Goal: Task Accomplishment & Management: Complete application form

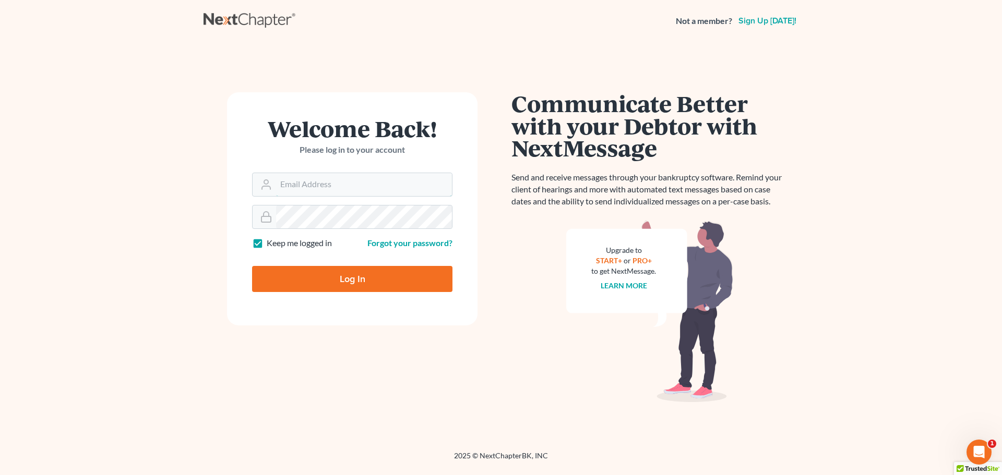
type input "[EMAIL_ADDRESS][DOMAIN_NAME]"
click at [342, 270] on input "Log In" at bounding box center [352, 279] width 200 height 26
type input "Thinking..."
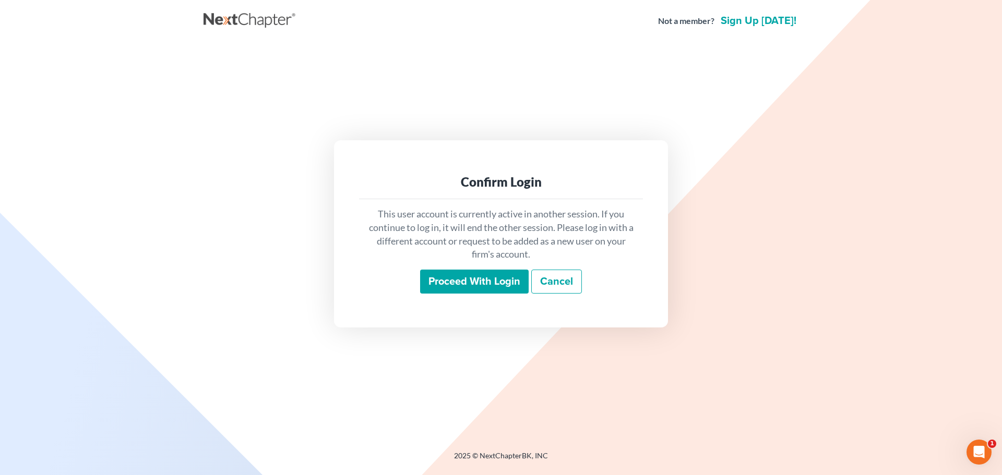
click at [482, 291] on input "Proceed with login" at bounding box center [474, 282] width 109 height 24
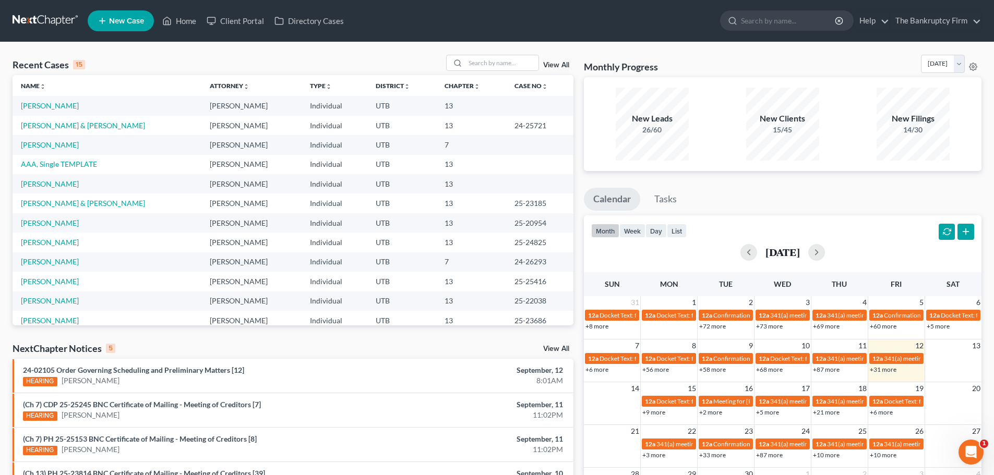
click at [554, 63] on link "View All" at bounding box center [556, 65] width 26 height 7
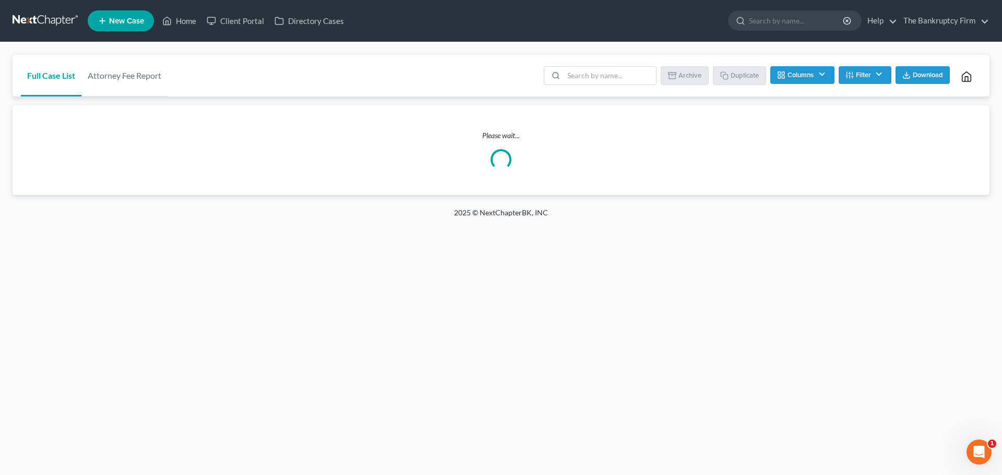
click at [581, 85] on li at bounding box center [600, 76] width 113 height 21
click at [587, 78] on input "search" at bounding box center [609, 76] width 92 height 18
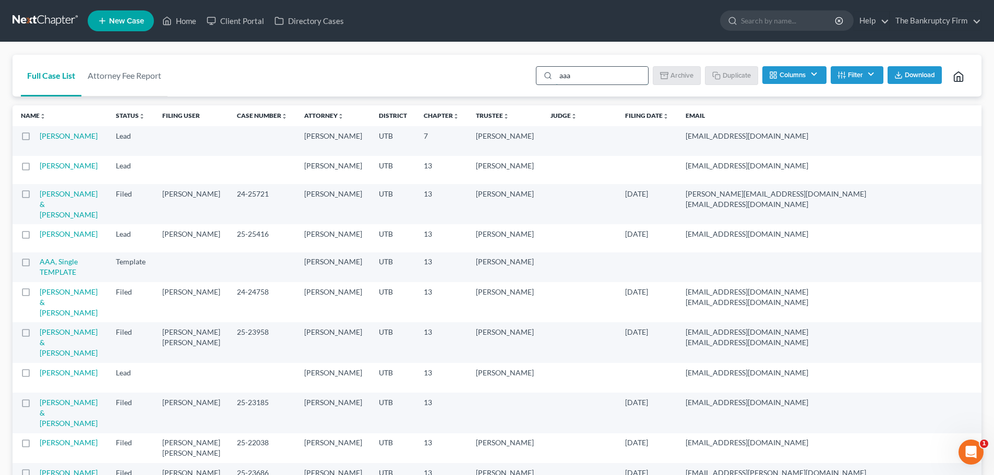
click at [574, 75] on input "aaa" at bounding box center [602, 76] width 92 height 18
type input "aaa"
click at [606, 78] on input "aaa" at bounding box center [602, 76] width 92 height 18
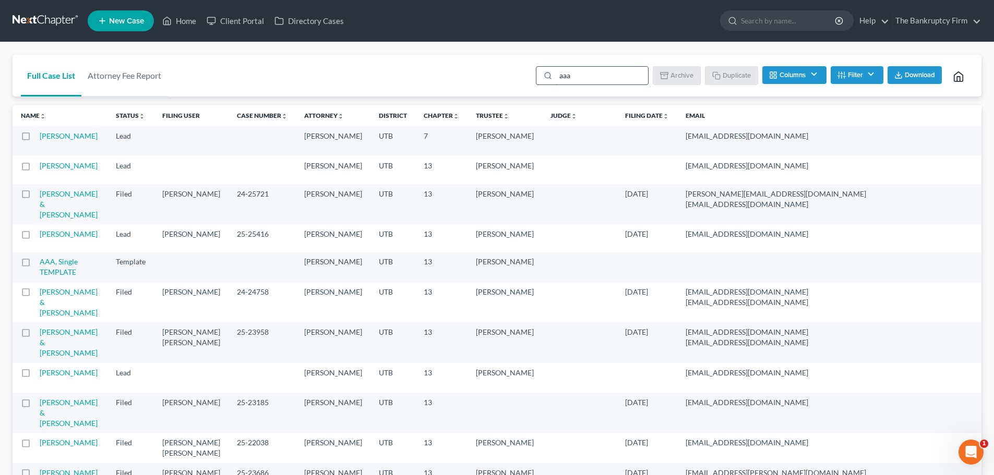
click at [606, 78] on input "aaa" at bounding box center [602, 76] width 92 height 18
click at [607, 81] on input "aaa" at bounding box center [602, 76] width 92 height 18
type input "AAA"
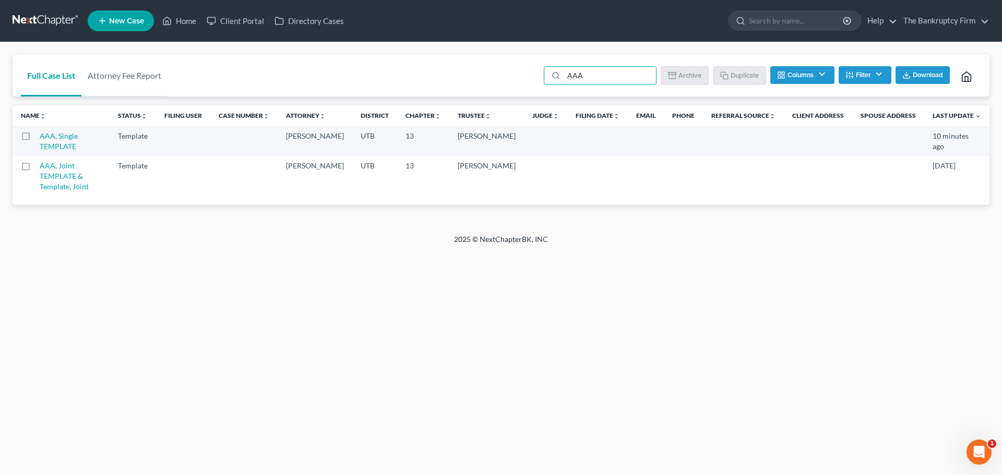
click at [35, 139] on label at bounding box center [35, 139] width 0 height 0
click at [40, 137] on input "checkbox" at bounding box center [43, 134] width 7 height 7
click at [738, 75] on button "Duplicate" at bounding box center [740, 75] width 52 height 18
checkbox input "false"
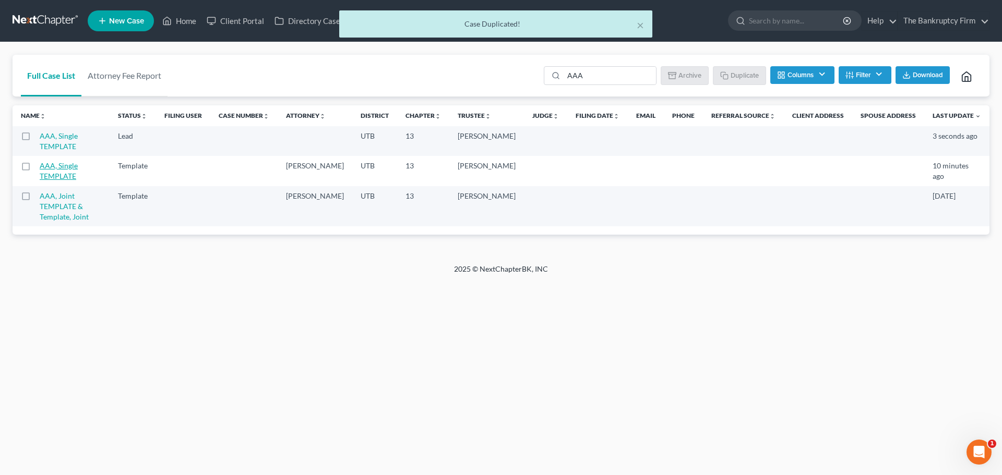
click at [67, 137] on link "AAA, Single TEMPLATE" at bounding box center [59, 140] width 38 height 19
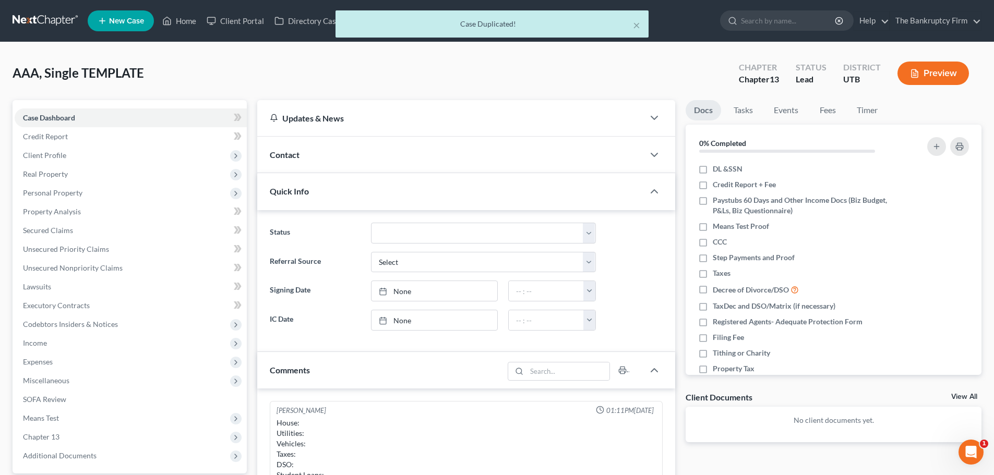
click at [359, 164] on div "Contact" at bounding box center [450, 155] width 387 height 36
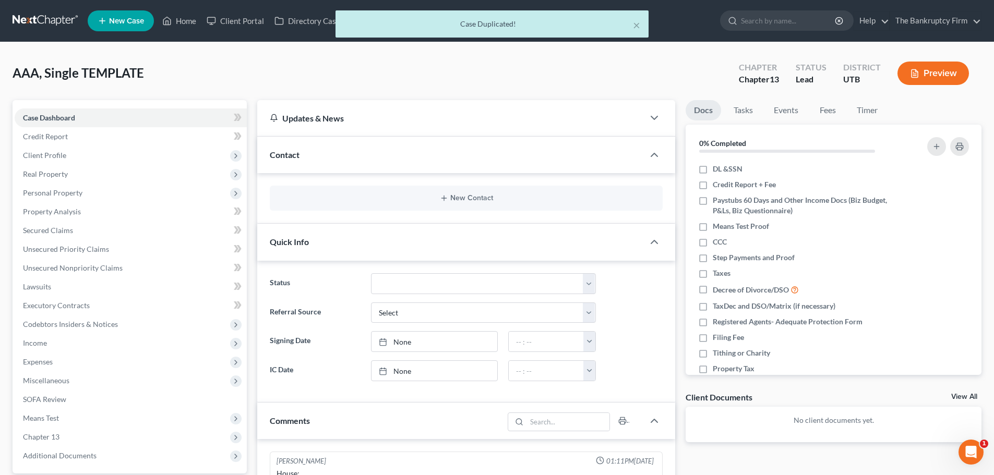
click at [461, 193] on div "New Contact" at bounding box center [466, 198] width 393 height 25
click at [459, 194] on button "New Contact" at bounding box center [466, 198] width 376 height 8
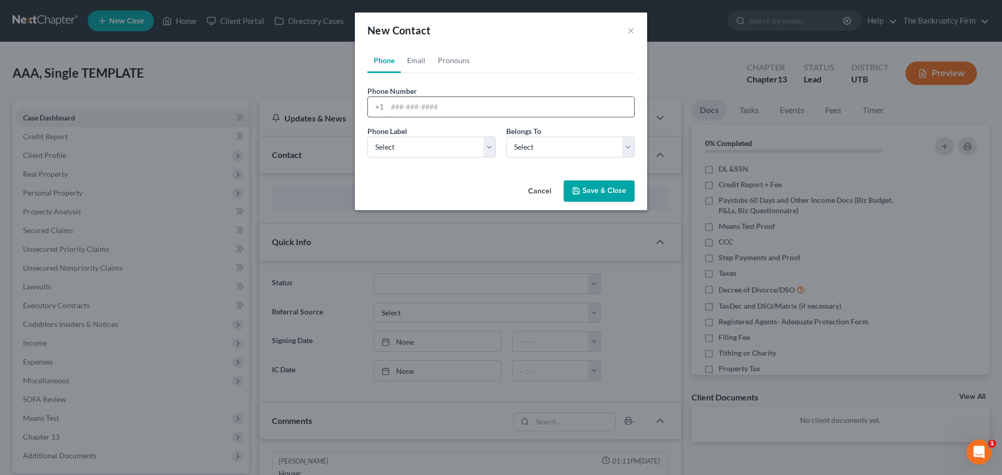
click at [437, 112] on input "tel" at bounding box center [510, 107] width 247 height 20
type input "801-791-7908"
drag, startPoint x: 419, startPoint y: 145, endPoint x: 419, endPoint y: 153, distance: 7.8
click at [419, 145] on select "Select Mobile Home Work Other" at bounding box center [431, 147] width 128 height 21
select select "0"
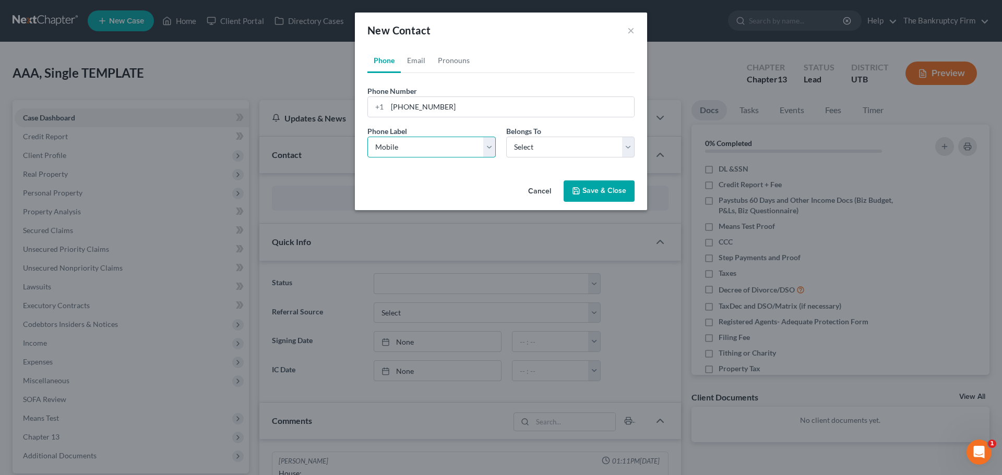
click at [367, 137] on select "Select Mobile Home Work Other" at bounding box center [431, 147] width 128 height 21
click at [596, 145] on select "Select Client Other" at bounding box center [570, 147] width 128 height 21
select select "0"
click at [506, 137] on select "Select Client Other" at bounding box center [570, 147] width 128 height 21
select select "0"
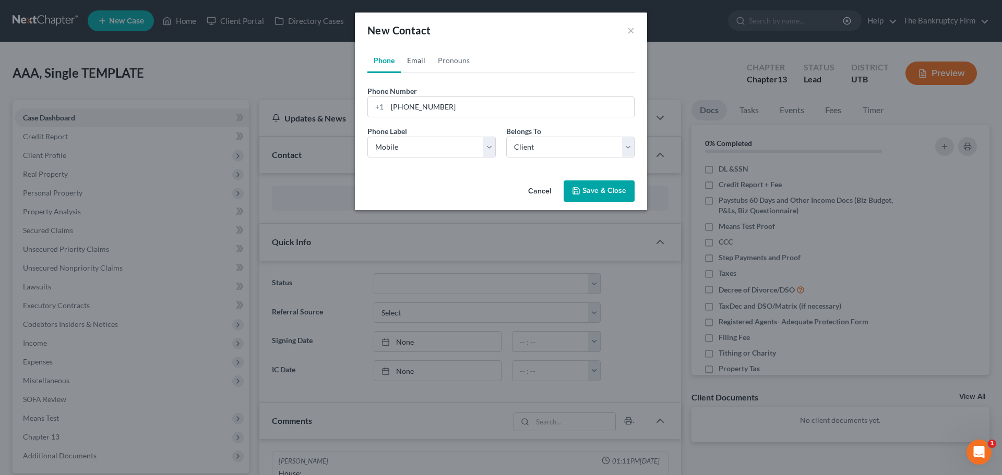
click at [419, 64] on link "Email" at bounding box center [416, 60] width 31 height 25
click at [444, 101] on input "email" at bounding box center [510, 107] width 247 height 20
type input "paige_pink11@yahoo.com"
click at [424, 157] on select "Select Home Work Other" at bounding box center [431, 147] width 128 height 21
select select "0"
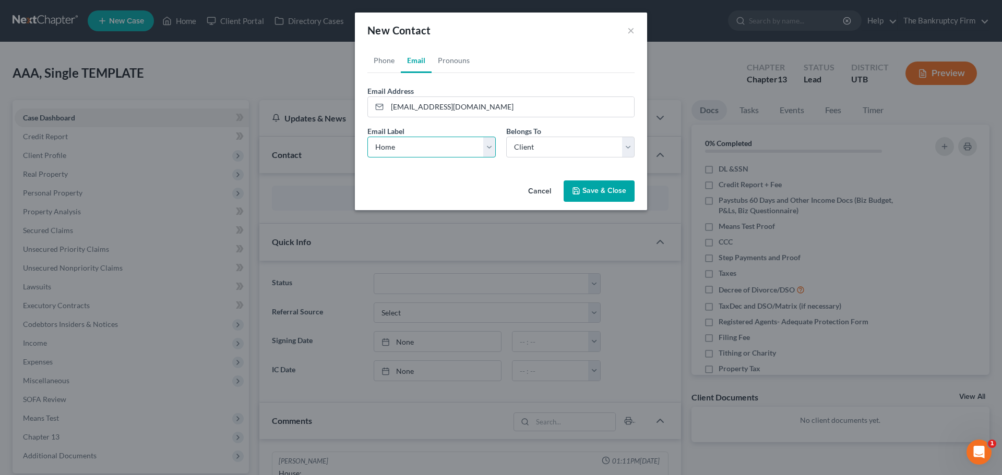
click at [367, 137] on select "Select Home Work Other" at bounding box center [431, 147] width 128 height 21
drag, startPoint x: 548, startPoint y: 139, endPoint x: 545, endPoint y: 145, distance: 7.0
click at [548, 139] on select "Select Client Other" at bounding box center [570, 147] width 128 height 21
click at [506, 137] on select "Select Client Other" at bounding box center [570, 147] width 128 height 21
click at [578, 188] on icon "button" at bounding box center [576, 191] width 6 height 6
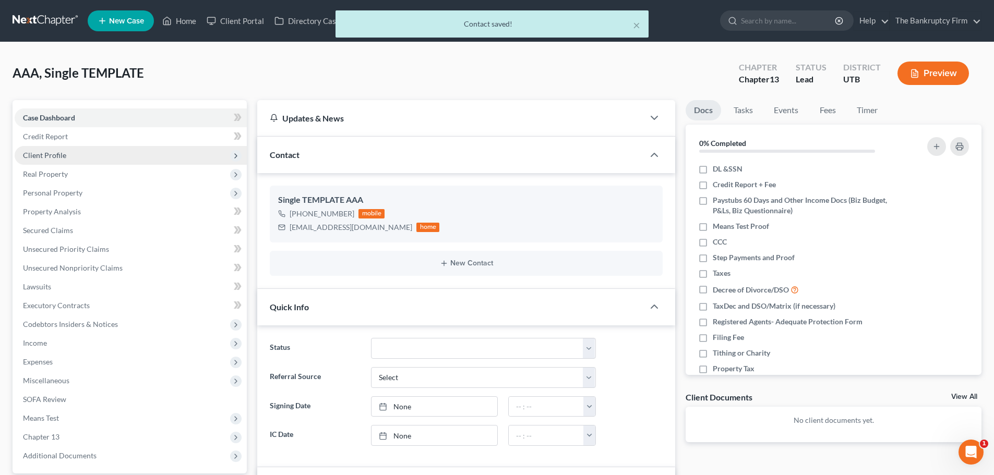
click at [133, 161] on span "Client Profile" at bounding box center [131, 155] width 232 height 19
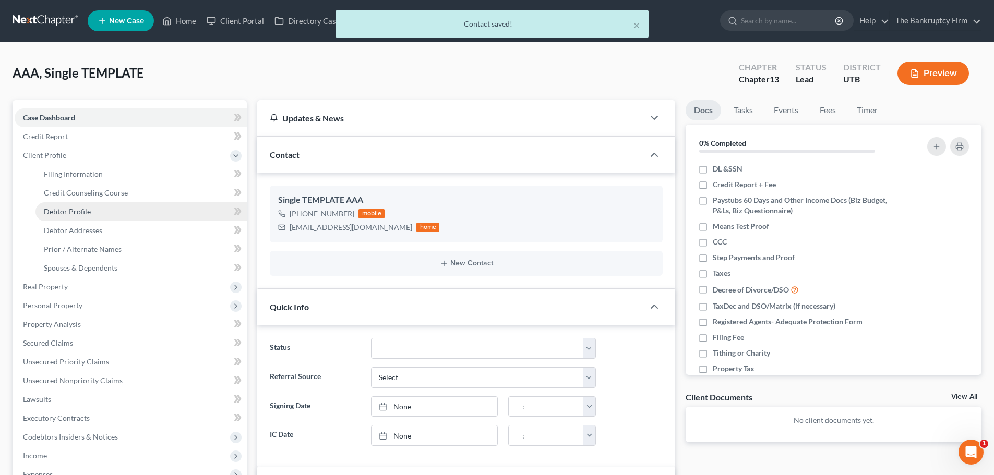
click at [89, 215] on span "Debtor Profile" at bounding box center [67, 211] width 47 height 9
select select "1"
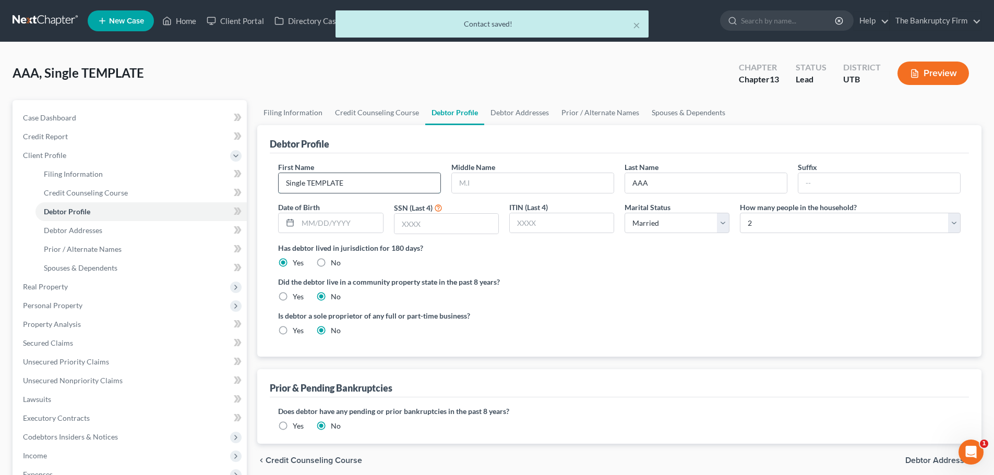
click at [341, 181] on input "Single TEMPLATE" at bounding box center [360, 183] width 162 height 20
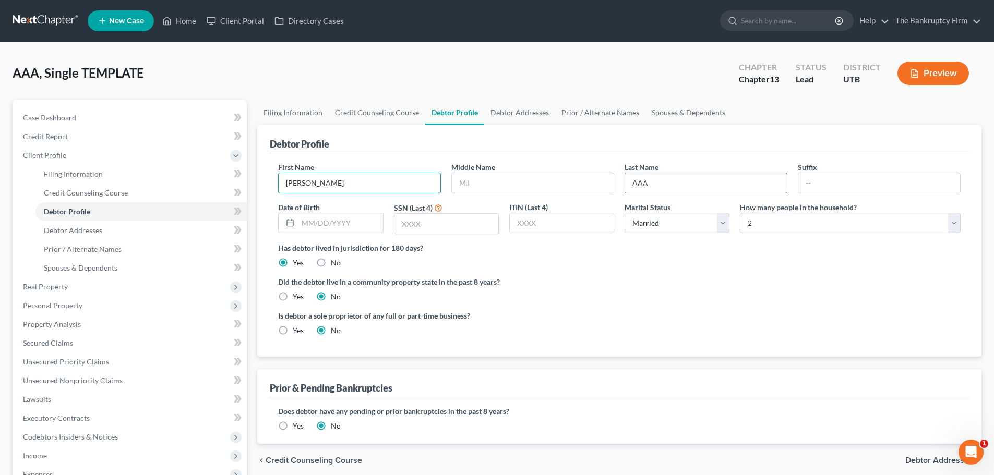
type input "Paige"
click at [659, 176] on input "AAA" at bounding box center [706, 183] width 162 height 20
type input "Parsons"
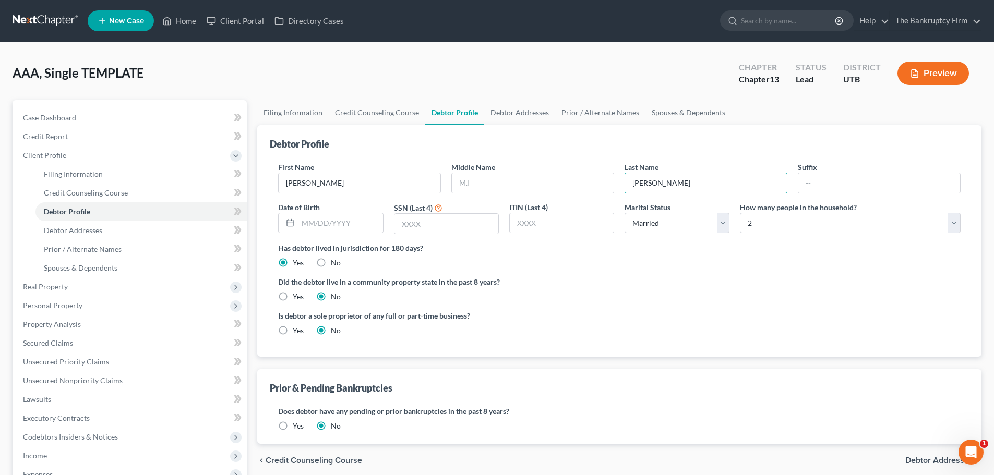
click at [626, 341] on div "Is debtor a sole proprietor of any full or part-time business? Yes No" at bounding box center [619, 327] width 693 height 34
click at [348, 219] on input "text" at bounding box center [340, 223] width 85 height 20
type input "12/24/1989"
click at [437, 222] on input "text" at bounding box center [446, 224] width 104 height 20
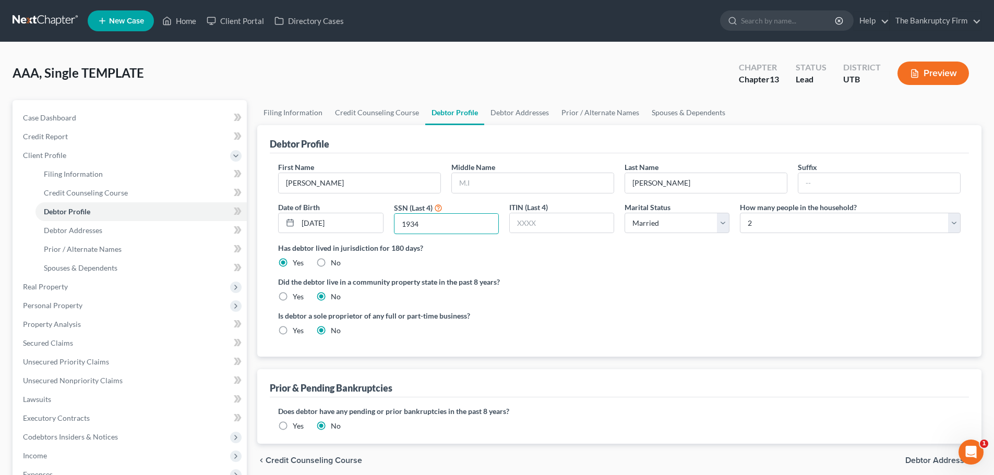
type input "1934"
click at [753, 291] on div "Did the debtor live in a community property state in the past 8 years? Yes No" at bounding box center [619, 290] width 682 height 26
click at [650, 220] on select "Select Single Married Separated Divorced Widowed" at bounding box center [676, 223] width 105 height 21
select select "0"
click at [624, 213] on select "Select Single Married Separated Divorced Widowed" at bounding box center [676, 223] width 105 height 21
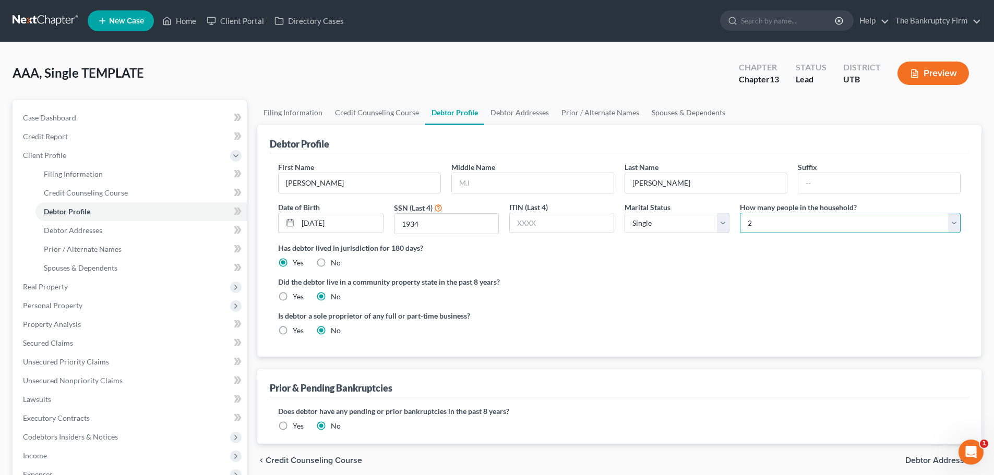
click at [773, 227] on select "Select 1 2 3 4 5 6 7 8 9 10 11 12 13 14 15 16 17 18 19 20" at bounding box center [850, 223] width 221 height 21
select select "3"
click at [740, 213] on select "Select 1 2 3 4 5 6 7 8 9 10 11 12 13 14 15 16 17 18 19 20" at bounding box center [850, 223] width 221 height 21
click at [597, 250] on label "Has debtor lived in jurisdiction for 180 days?" at bounding box center [619, 248] width 682 height 11
click at [526, 112] on link "Debtor Addresses" at bounding box center [519, 112] width 71 height 25
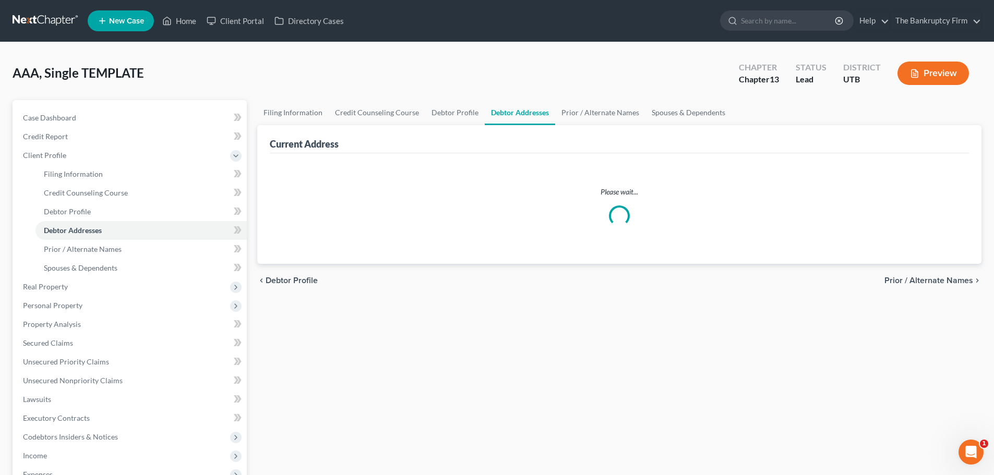
select select "0"
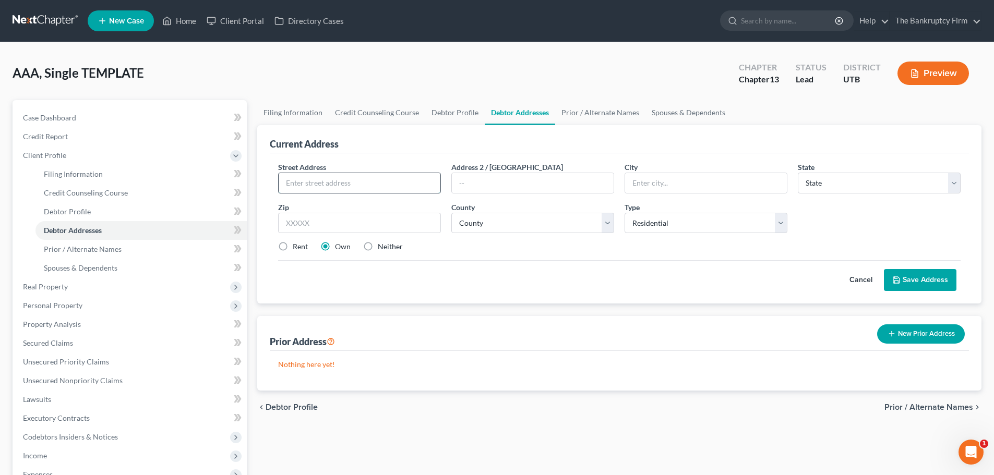
click at [399, 182] on input "text" at bounding box center [360, 183] width 162 height 20
type input "3447 W"
click at [428, 229] on input "text" at bounding box center [359, 223] width 163 height 21
type input "84067"
click at [565, 278] on div "Cancel Save Address" at bounding box center [619, 275] width 682 height 31
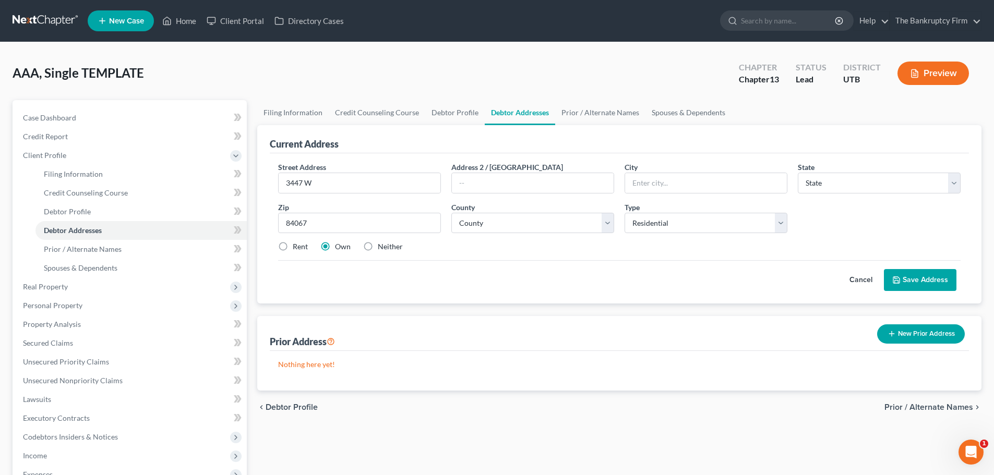
type input "Roy"
select select "46"
click at [382, 188] on input "3447 W" at bounding box center [360, 183] width 162 height 20
type input "3447 W 5825 S"
click at [593, 230] on select "County Beaver County Box Elder County Cache County Carbon County Daggett County…" at bounding box center [532, 223] width 163 height 21
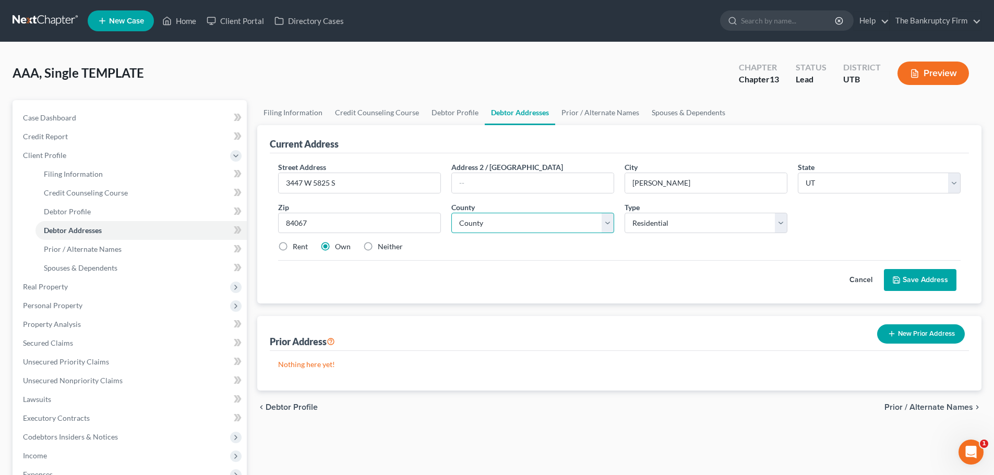
select select "28"
click at [451, 213] on select "County Beaver County Box Elder County Cache County Carbon County Daggett County…" at bounding box center [532, 223] width 163 height 21
click at [581, 267] on div "Cancel Save Address" at bounding box center [619, 275] width 682 height 31
click at [550, 229] on select "County Beaver County Box Elder County Cache County Carbon County Daggett County…" at bounding box center [532, 223] width 163 height 21
click at [451, 213] on select "County Beaver County Box Elder County Cache County Carbon County Daggett County…" at bounding box center [532, 223] width 163 height 21
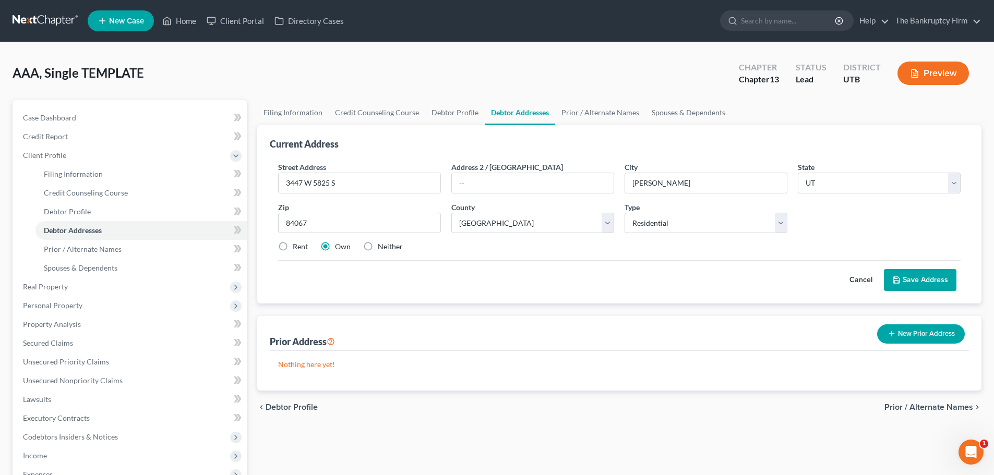
click at [442, 274] on div "Cancel Save Address" at bounding box center [619, 275] width 682 height 31
click at [916, 271] on button "Save Address" at bounding box center [920, 280] width 73 height 22
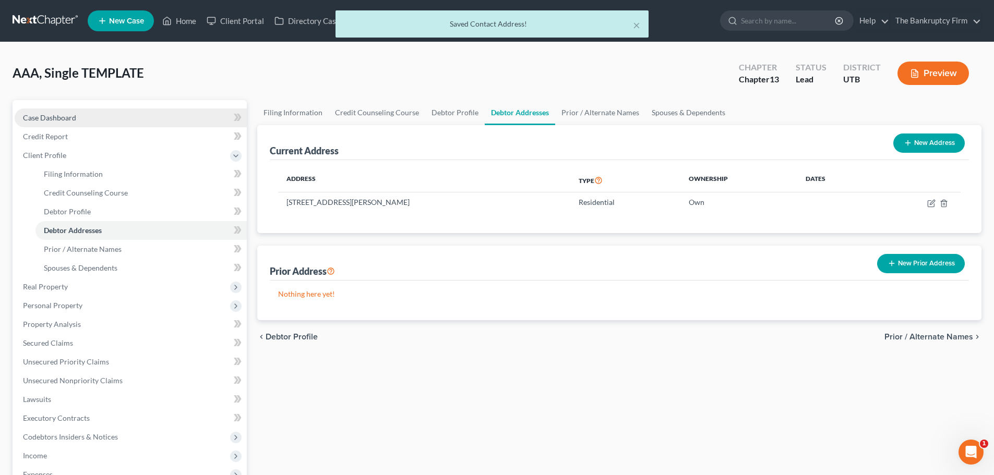
click at [73, 118] on span "Case Dashboard" at bounding box center [49, 117] width 53 height 9
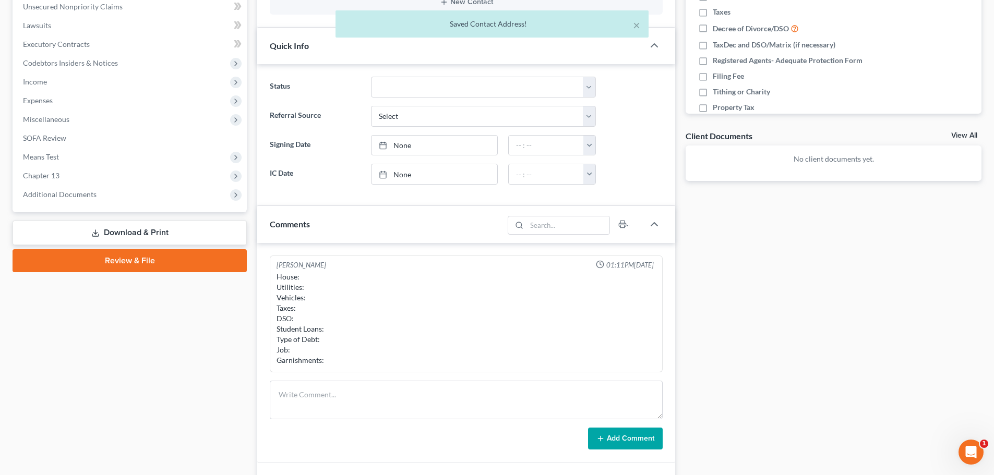
scroll to position [313, 0]
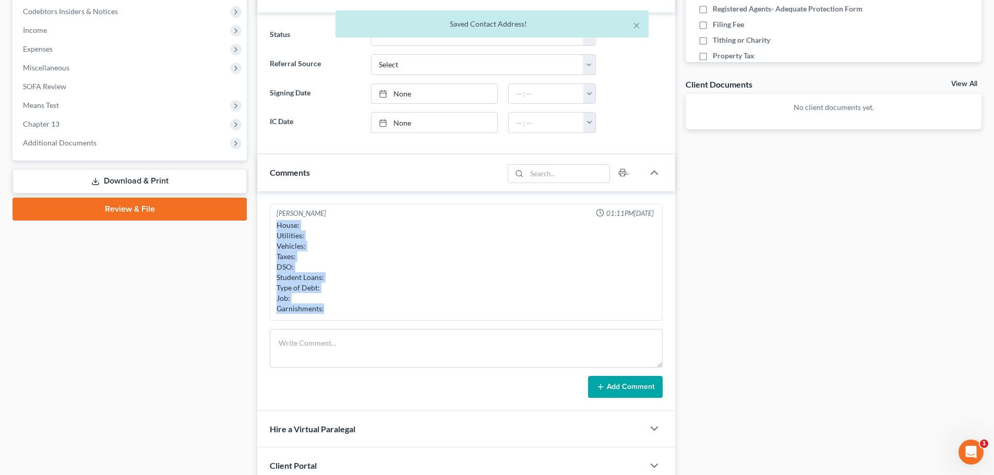
drag, startPoint x: 274, startPoint y: 220, endPoint x: 344, endPoint y: 315, distance: 117.9
click at [344, 315] on div "Kent Winward 01:11PM, 09/12/2025 House: Utilities: Vehicles: Taxes: DSO: Studen…" at bounding box center [466, 262] width 393 height 117
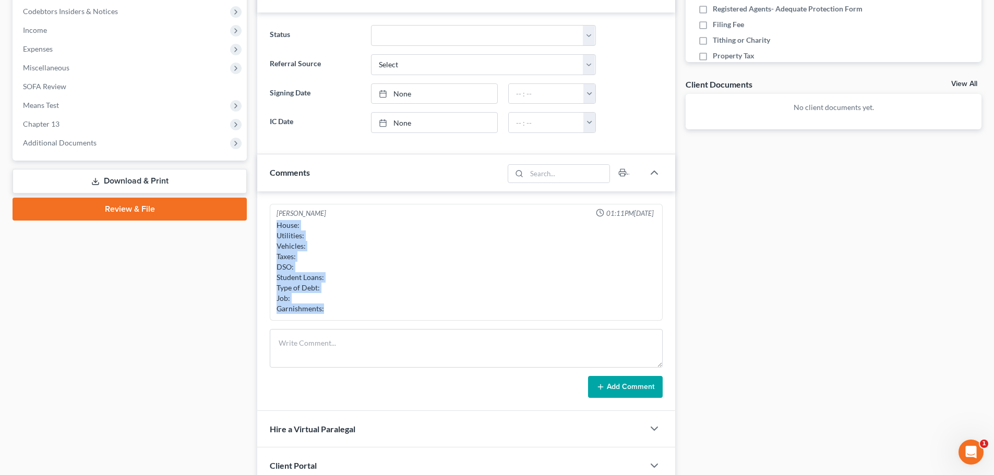
copy div "House: Utilities: Vehicles: Taxes: DSO: Student Loans: Type of Debt: Job: Garni…"
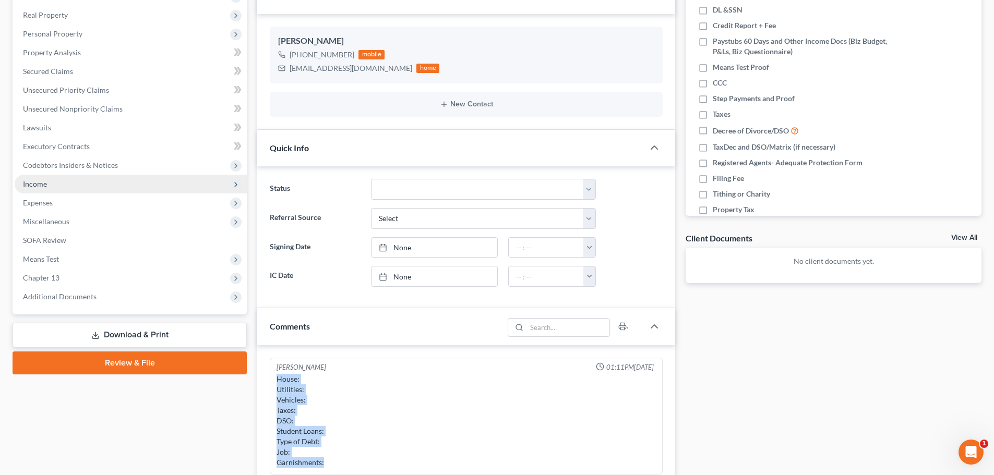
scroll to position [104, 0]
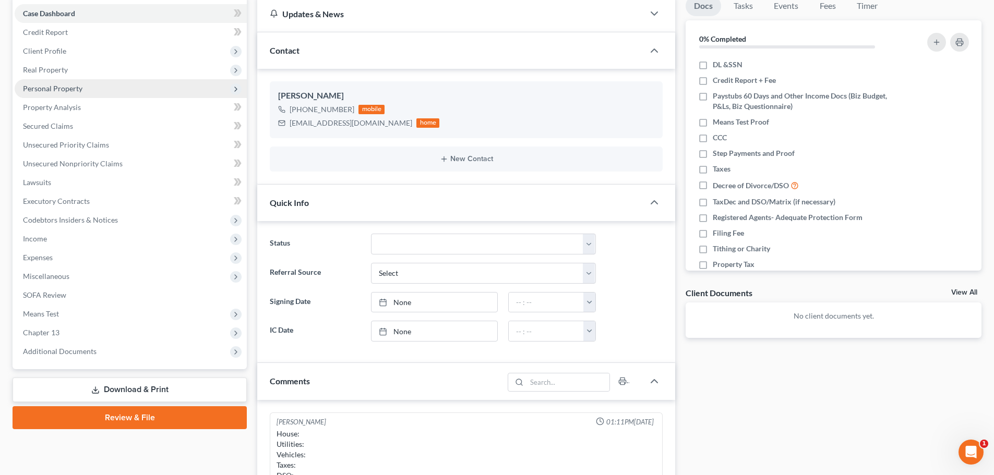
click at [110, 86] on span "Personal Property" at bounding box center [131, 88] width 232 height 19
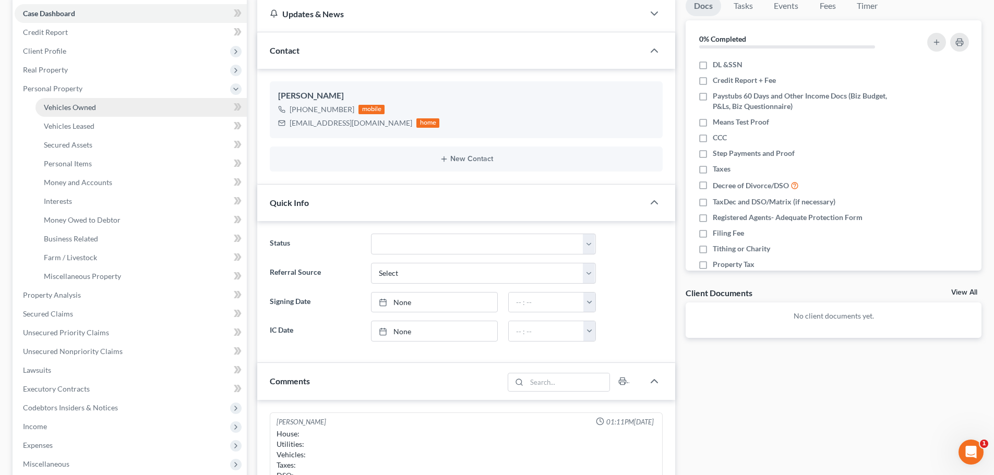
click at [99, 115] on link "Vehicles Owned" at bounding box center [140, 107] width 211 height 19
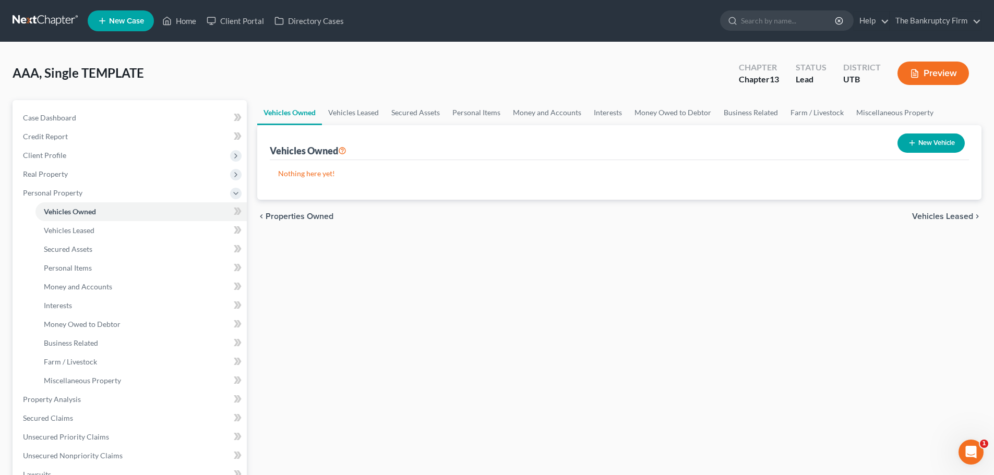
click at [942, 142] on button "New Vehicle" at bounding box center [930, 143] width 67 height 19
select select "0"
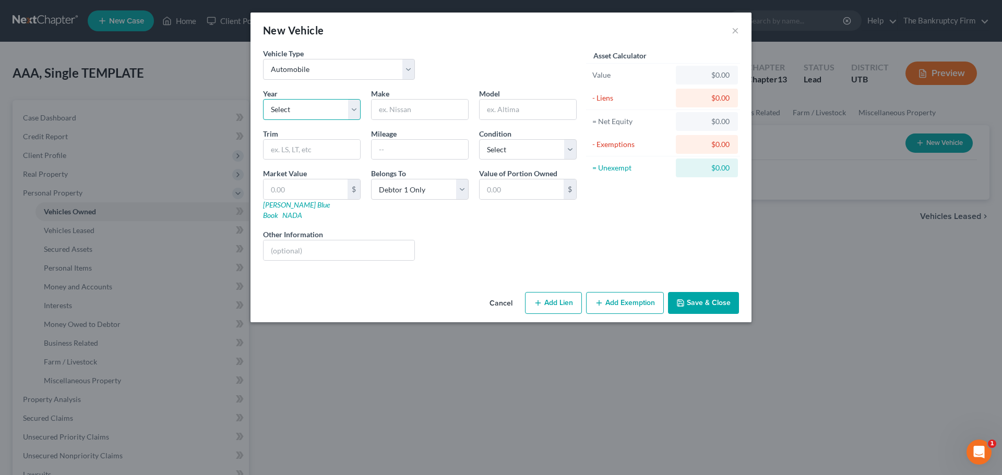
click at [355, 111] on select "Select 2026 2025 2024 2023 2022 2021 2020 2019 2018 2017 2016 2015 2014 2013 20…" at bounding box center [312, 109] width 98 height 21
select select "10"
click at [263, 99] on select "Select 2026 2025 2024 2023 2022 2021 2020 2019 2018 2017 2016 2015 2014 2013 20…" at bounding box center [312, 109] width 98 height 21
click at [429, 115] on input "text" at bounding box center [419, 110] width 97 height 20
type input "Kia"
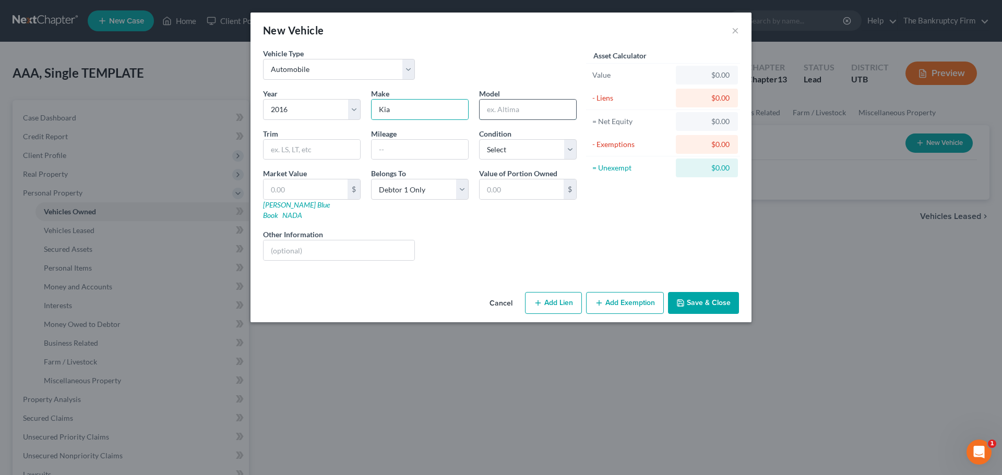
click at [554, 115] on input "text" at bounding box center [527, 110] width 97 height 20
type input "Sportage"
click at [497, 295] on button "Cancel" at bounding box center [501, 303] width 40 height 21
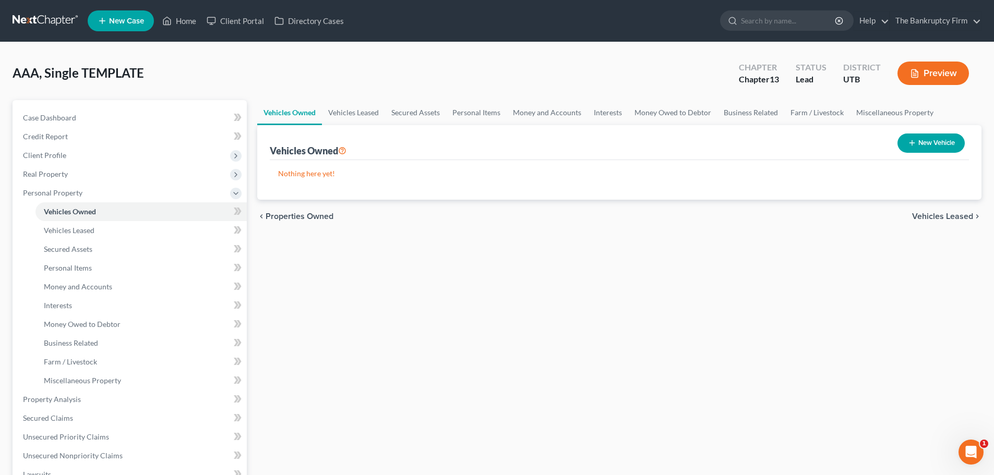
click at [937, 149] on button "New Vehicle" at bounding box center [930, 143] width 67 height 19
select select "0"
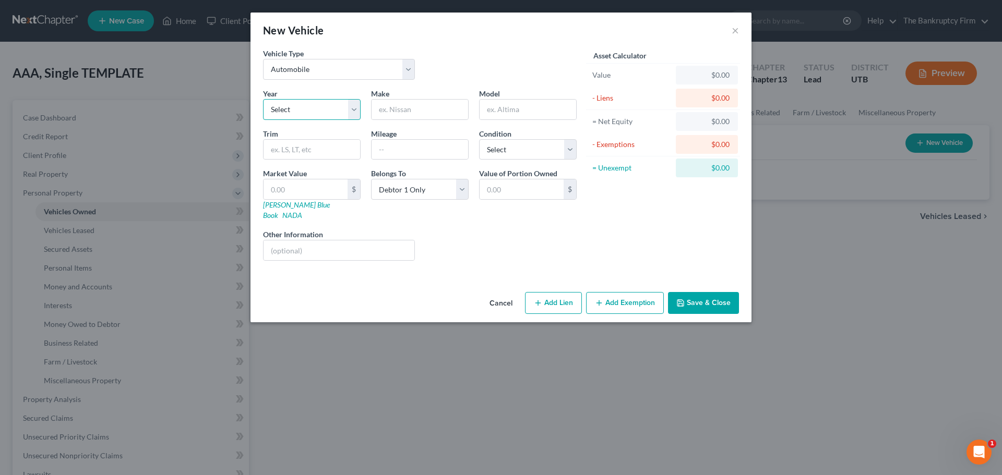
click at [351, 112] on select "Select 2026 2025 2024 2023 2022 2021 2020 2019 2018 2017 2016 2015 2014 2013 20…" at bounding box center [312, 109] width 98 height 21
select select "10"
click at [263, 99] on select "Select 2026 2025 2024 2023 2022 2021 2020 2019 2018 2017 2016 2015 2014 2013 20…" at bounding box center [312, 109] width 98 height 21
click at [437, 107] on input "text" at bounding box center [419, 110] width 97 height 20
type input "Kia"
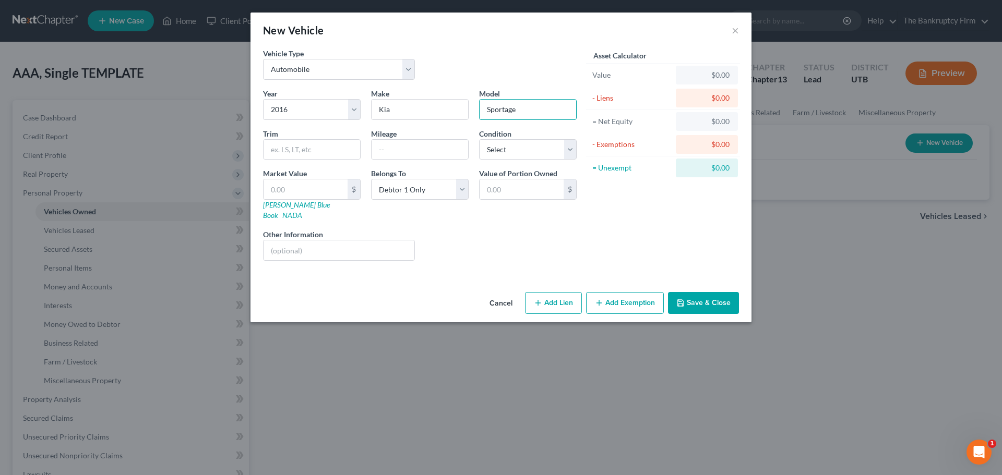
type input "Sportage"
click at [450, 233] on div "Liens Select" at bounding box center [501, 245] width 162 height 32
click at [306, 201] on link "Kelly Blue Book" at bounding box center [296, 209] width 67 height 19
click at [429, 154] on input "text" at bounding box center [419, 150] width 97 height 20
type input "106000"
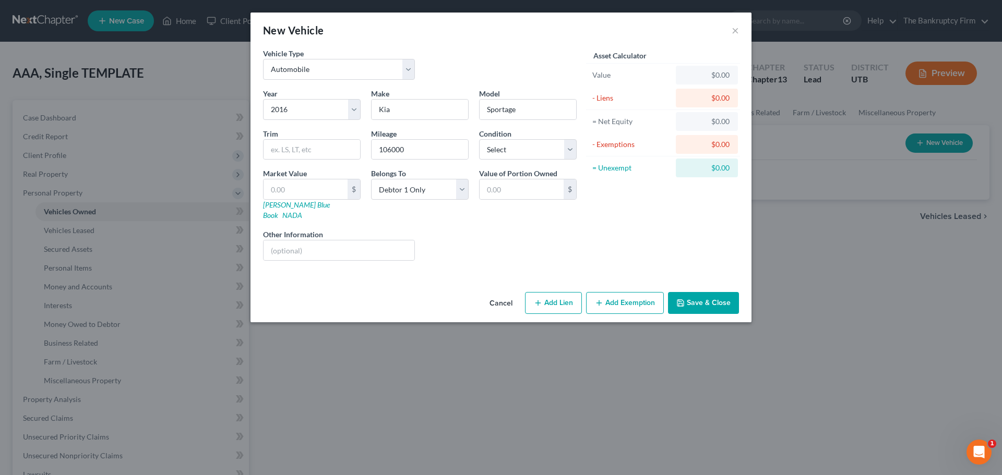
click at [636, 233] on div "Asset Calculator Value $0.00 - Liens $0.00 = Net Equity $0.00 - Exemptions $0.0…" at bounding box center [663, 158] width 162 height 221
click at [297, 188] on input "text" at bounding box center [305, 189] width 84 height 20
type input "5"
type input "5.00"
type input "55"
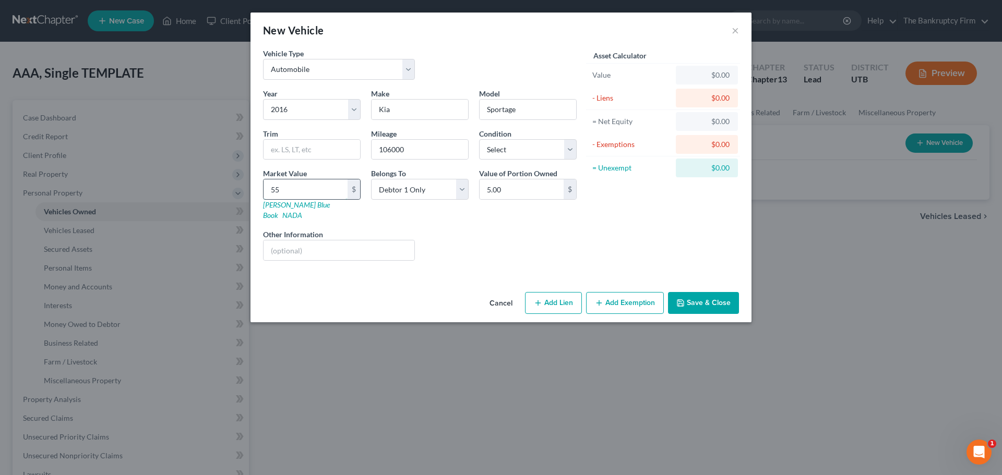
type input "55.00"
click at [334, 183] on input "55" at bounding box center [305, 189] width 84 height 20
type input "550"
type input "550.00"
type input "5500"
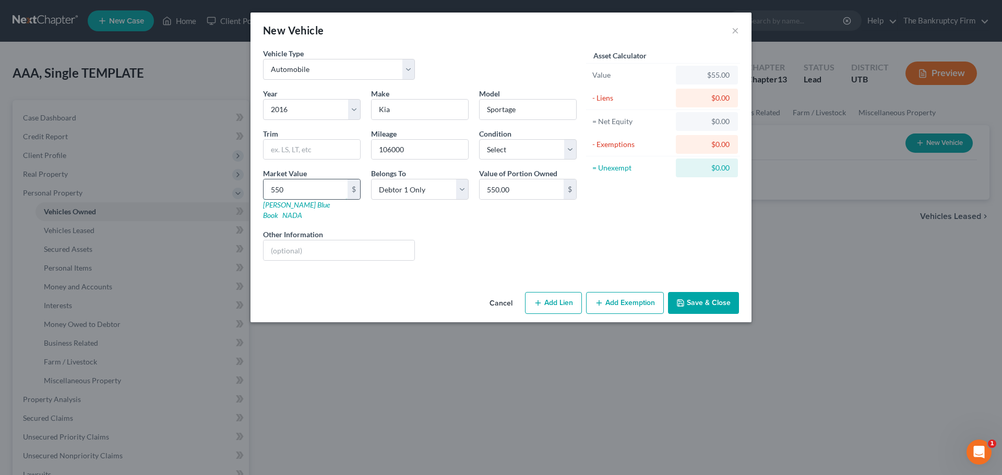
type input "5,500.00"
type input "5,500"
click at [461, 246] on div "Liens Select" at bounding box center [501, 245] width 162 height 32
click at [437, 251] on div "Year Select 2026 2025 2024 2023 2022 2021 2020 2019 2018 2017 2016 2015 2014 20…" at bounding box center [420, 178] width 324 height 181
click at [433, 229] on div "Liens Select" at bounding box center [501, 245] width 162 height 32
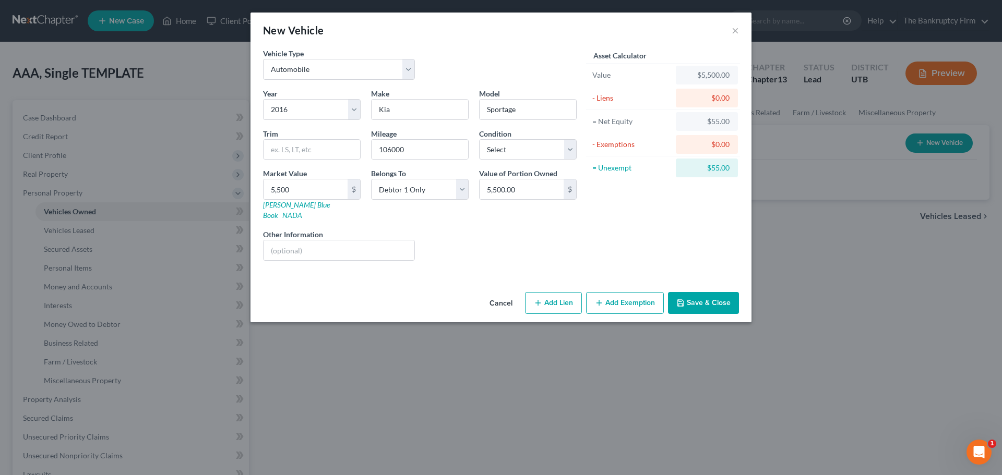
click at [695, 292] on button "Save & Close" at bounding box center [703, 303] width 71 height 22
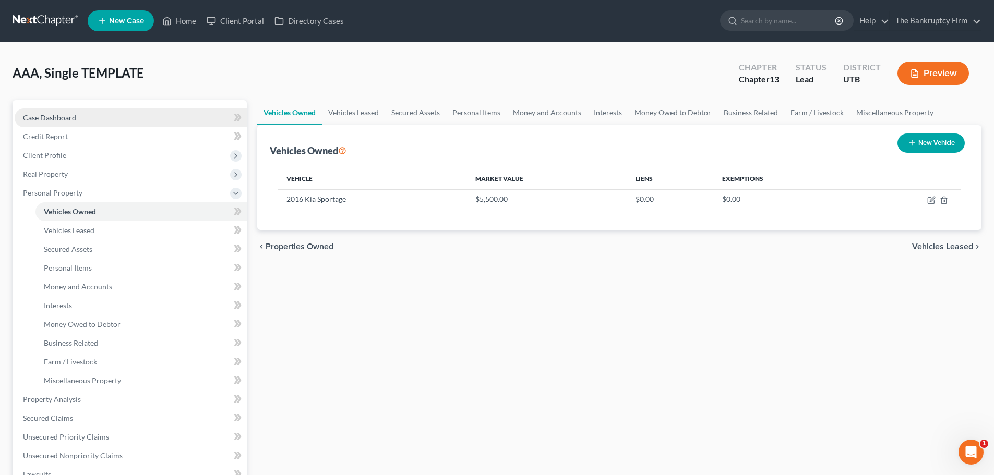
click at [159, 114] on link "Case Dashboard" at bounding box center [131, 118] width 232 height 19
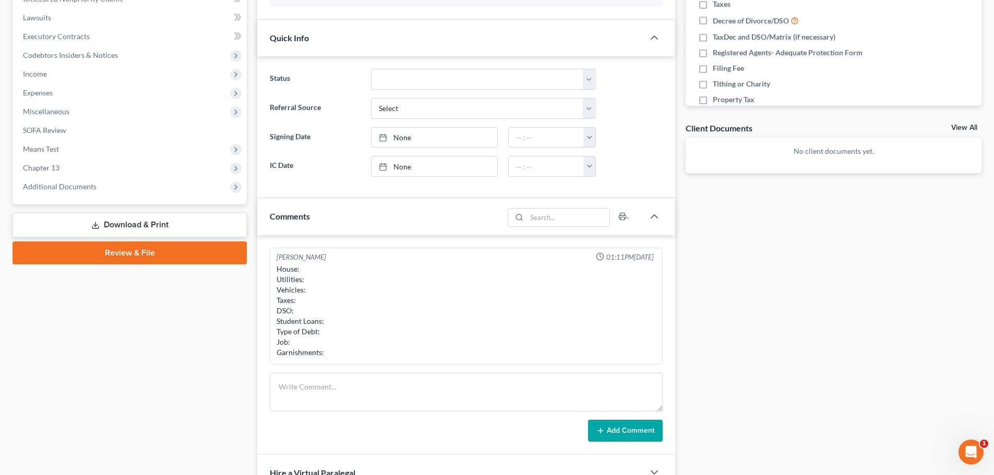
scroll to position [399, 0]
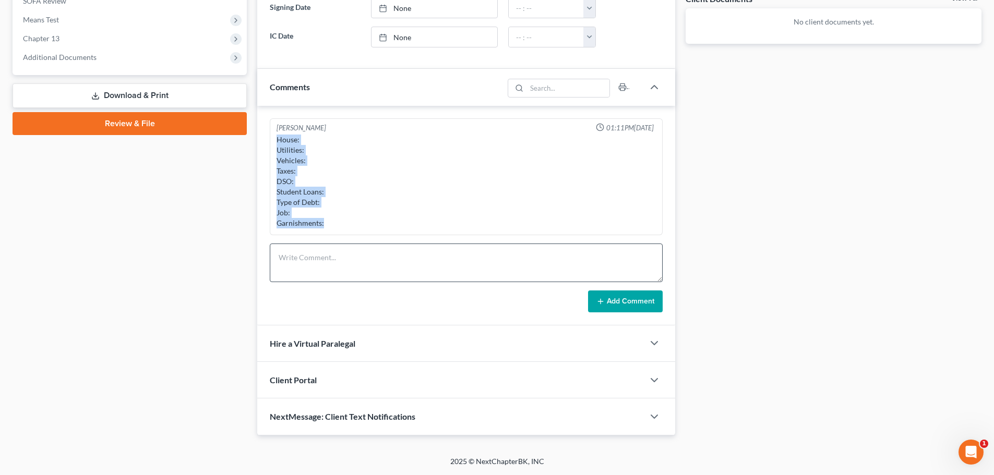
drag, startPoint x: 275, startPoint y: 138, endPoint x: 337, endPoint y: 249, distance: 126.8
click at [337, 249] on div "Kent Winward 01:11PM, 09/12/2025 House: Utilities: Vehicles: Taxes: DSO: Studen…" at bounding box center [466, 216] width 418 height 220
copy div "House: Utilities: Vehicles: Taxes: DSO: Student Loans: Type of Debt: Job: Garni…"
click at [414, 263] on textarea at bounding box center [466, 263] width 393 height 39
paste textarea "House: Utilities: Vehicles: Taxes: DSO: Student Loans: Type of Debt: Job: Garni…"
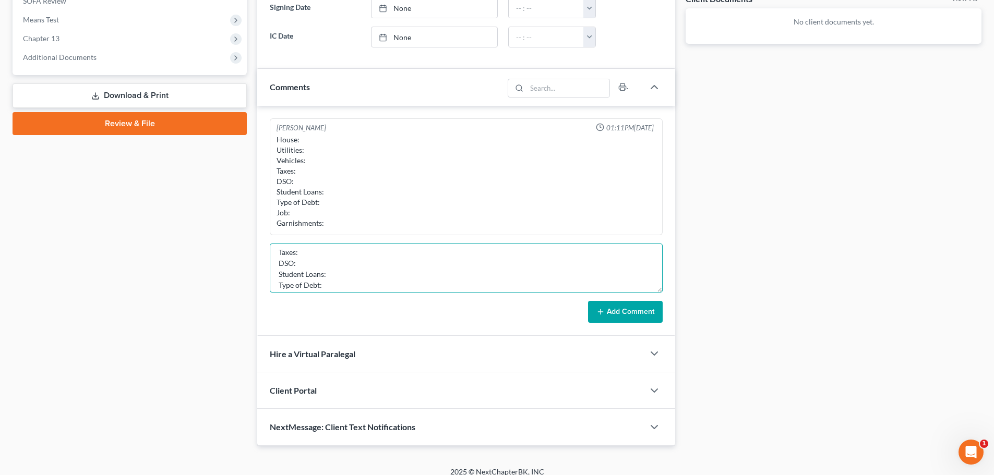
scroll to position [0, 0]
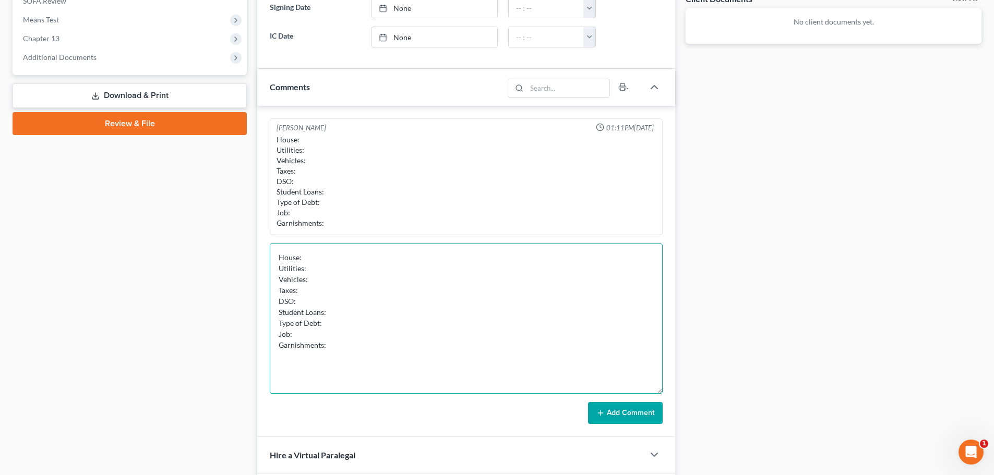
drag, startPoint x: 658, startPoint y: 280, endPoint x: 676, endPoint y: 391, distance: 113.0
click at [676, 391] on div "Updates & News × Utah District Notes: Take a look at NextChapter's District Not…" at bounding box center [466, 125] width 428 height 846
click at [466, 257] on textarea "House: Utilities: Vehicles: Taxes: DSO: Student Loans: Type of Debt: Job: Garni…" at bounding box center [466, 319] width 393 height 150
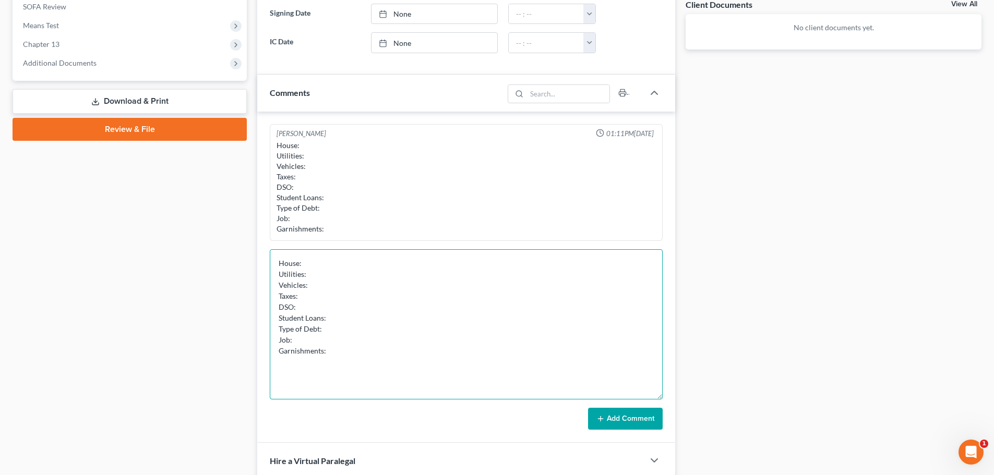
scroll to position [399, 0]
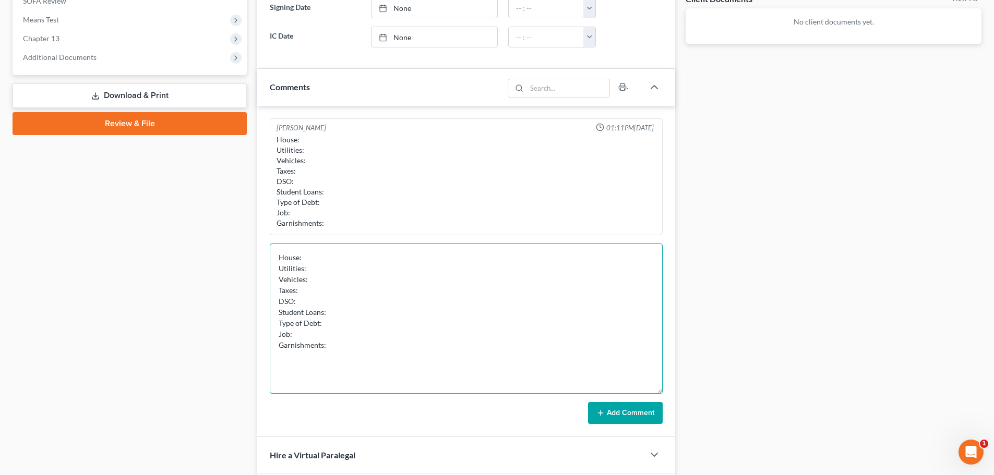
click at [325, 259] on textarea "House: Utilities: Vehicles: Taxes: DSO: Student Loans: Type of Debt: Job: Garni…" at bounding box center [466, 319] width 393 height 150
click at [363, 270] on textarea "House: Current ($2800 monthly) Utilities: Vehicles: Taxes: DSO: Student Loans: …" at bounding box center [466, 319] width 393 height 150
click at [401, 280] on textarea "House: Current ($2800 monthly) Utilities: Current Vehicles: Taxes: DSO: Student…" at bounding box center [466, 319] width 393 height 150
click at [321, 283] on textarea "House: Current ($2800 monthly) Utilities: Current Vehicles: No Taxes: DSO: Stud…" at bounding box center [466, 319] width 393 height 150
click at [339, 304] on textarea "House: Current ($2800 monthly) Utilities: Current Vehicles: No Taxes: DSO: Stud…" at bounding box center [466, 319] width 393 height 150
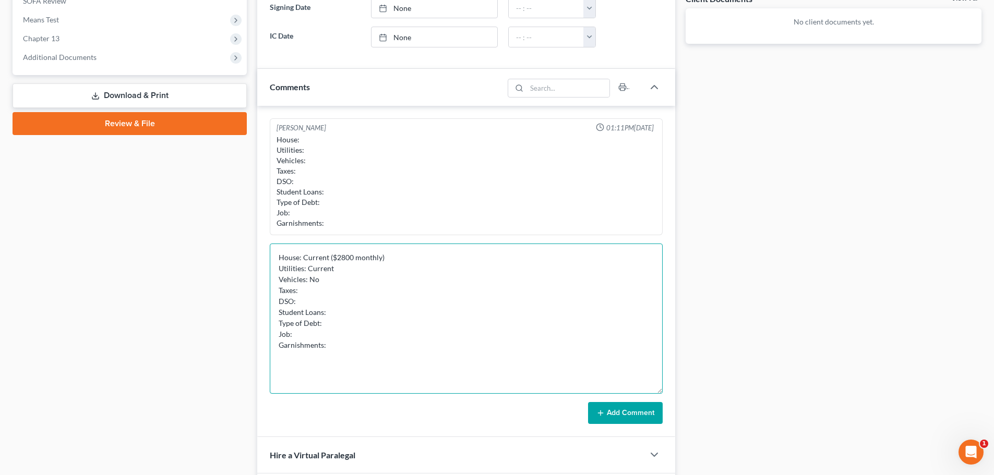
click at [338, 286] on textarea "House: Current ($2800 monthly) Utilities: Current Vehicles: No Taxes: DSO: Stud…" at bounding box center [466, 319] width 393 height 150
click at [328, 303] on textarea "House: Current ($2800 monthly) Utilities: Current Vehicles: No Taxes: Filed all…" at bounding box center [466, 319] width 393 height 150
click at [336, 315] on textarea "House: Current ($2800 monthly) Utilities: Current Vehicles: No Taxes: Filed all…" at bounding box center [466, 319] width 393 height 150
click at [386, 329] on textarea "House: Current ($2800 monthly) Utilities: Current Vehicles: No Taxes: Filed all…" at bounding box center [466, 319] width 393 height 150
click at [383, 327] on textarea "House: Current ($2800 monthly) Utilities: Current Vehicles: No Taxes: Filed all…" at bounding box center [466, 319] width 393 height 150
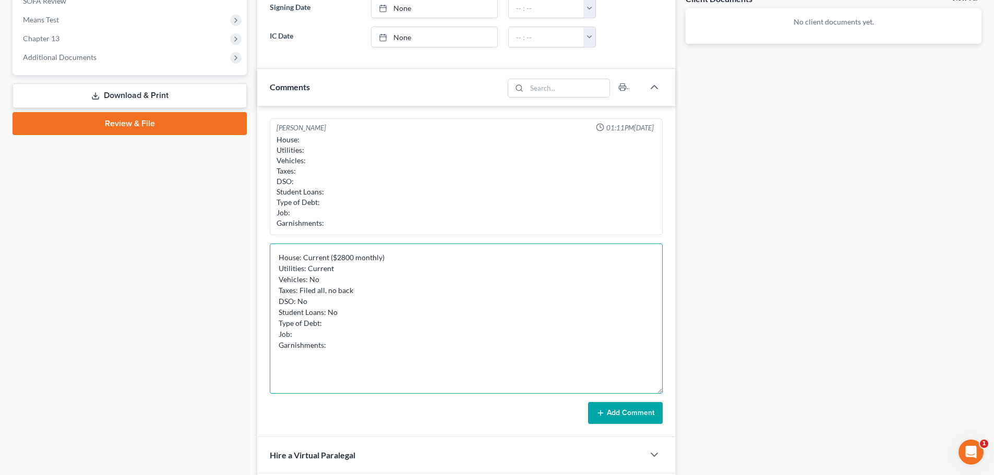
click at [369, 333] on textarea "House: Current ($2800 monthly) Utilities: Current Vehicles: No Taxes: Filed all…" at bounding box center [466, 319] width 393 height 150
click at [374, 327] on textarea "House: Current ($2800 monthly) Utilities: Current Vehicles: No Taxes: Filed all…" at bounding box center [466, 319] width 393 height 150
click at [328, 338] on textarea "House: Current ($2800 monthly) Utilities: Current Vehicles: No Taxes: Filed all…" at bounding box center [466, 319] width 393 height 150
click at [405, 327] on textarea "House: Current ($2800 monthly) Utilities: Current Vehicles: No Taxes: Filed all…" at bounding box center [466, 319] width 393 height 150
click at [300, 334] on textarea "House: Current ($2800 monthly) Utilities: Current Vehicles: No Taxes: Filed all…" at bounding box center [466, 319] width 393 height 150
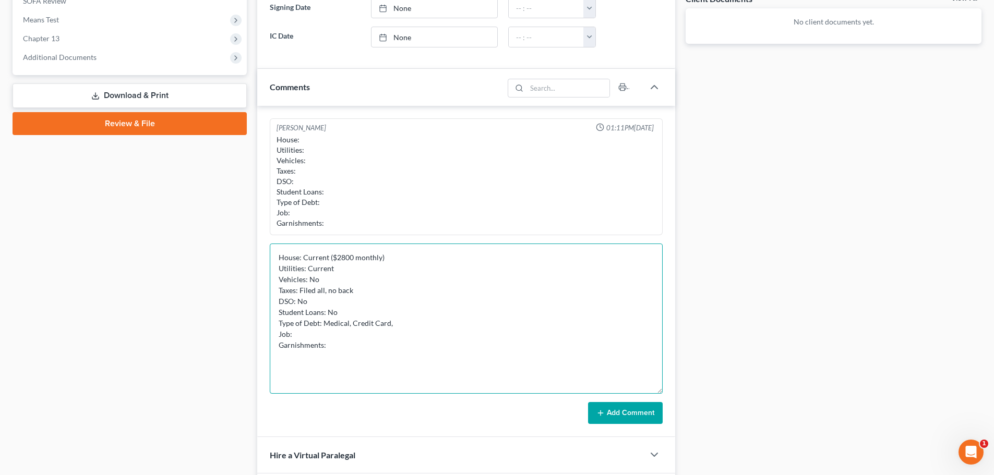
click at [413, 327] on textarea "House: Current ($2800 monthly) Utilities: Current Vehicles: No Taxes: Filed all…" at bounding box center [466, 319] width 393 height 150
click at [389, 338] on textarea "House: Current ($2800 monthly) Utilities: Current Vehicles: No Taxes: Filed all…" at bounding box center [466, 319] width 393 height 150
click at [270, 341] on textarea "House: Current ($2800 monthly) Utilities: Current Vehicles: No Taxes: Filed all…" at bounding box center [466, 319] width 393 height 150
click at [331, 352] on textarea "House: Current ($2800 monthly) Utilities: Current Vehicles: No Taxes: Filed all…" at bounding box center [466, 319] width 393 height 150
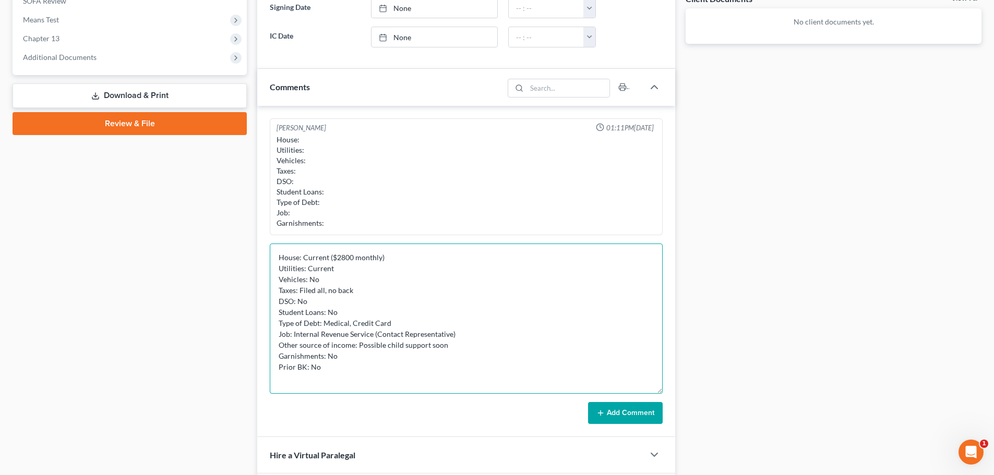
type textarea "House: Current ($2800 monthly) Utilities: Current Vehicles: No Taxes: Filed all…"
click at [611, 415] on button "Add Comment" at bounding box center [625, 413] width 75 height 22
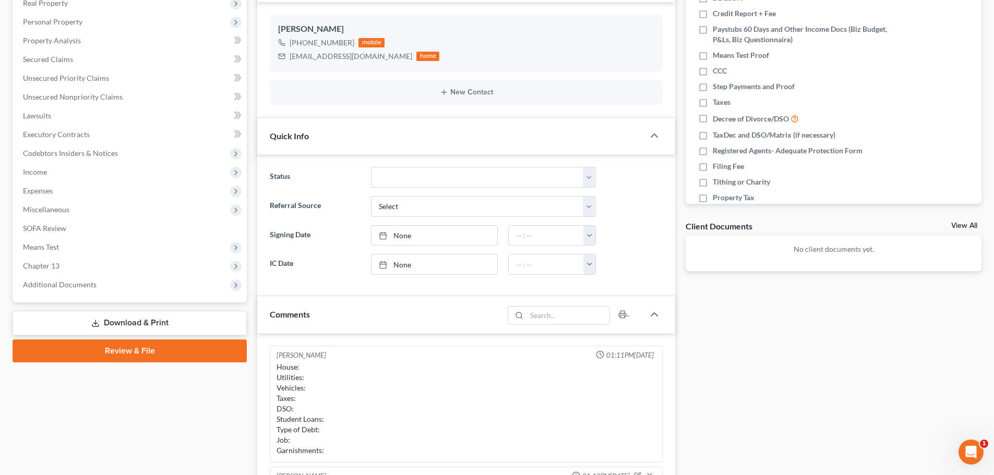
scroll to position [86, 0]
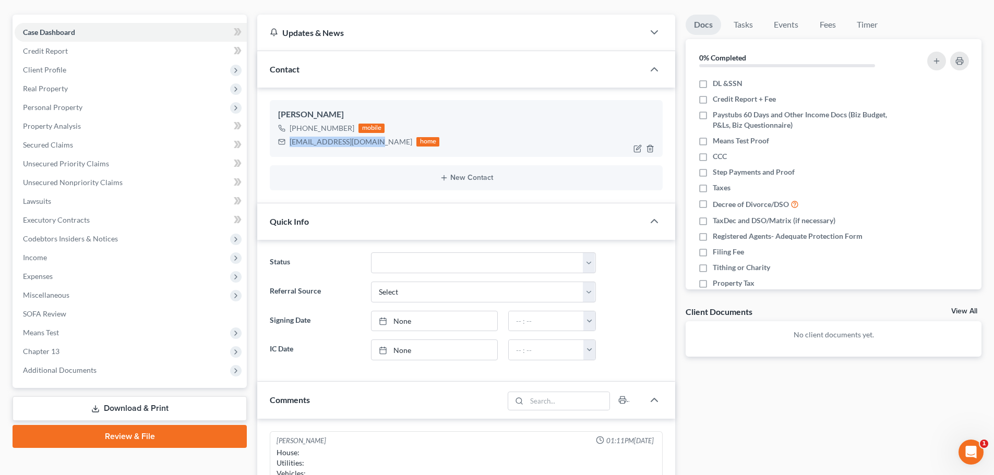
drag, startPoint x: 290, startPoint y: 141, endPoint x: 370, endPoint y: 147, distance: 80.1
click at [370, 147] on div "paige_pink11@yahoo.com home" at bounding box center [358, 142] width 161 height 14
copy div "paige_pink11@yahoo.com"
drag, startPoint x: 299, startPoint y: 130, endPoint x: 349, endPoint y: 133, distance: 49.6
click at [349, 133] on div "+1 (801) 791-7908" at bounding box center [322, 128] width 65 height 10
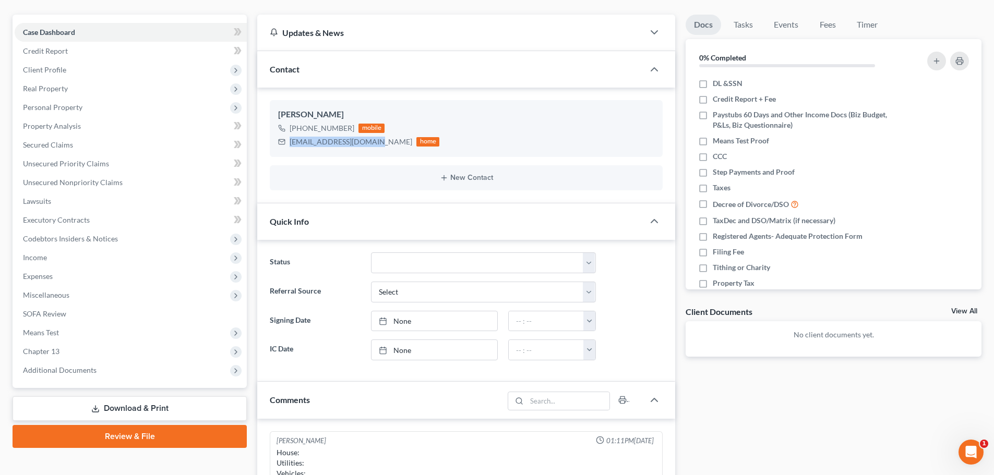
copy div "(801) 791-7908"
drag, startPoint x: 152, startPoint y: 66, endPoint x: 154, endPoint y: 70, distance: 5.4
click at [152, 66] on span "Client Profile" at bounding box center [131, 70] width 232 height 19
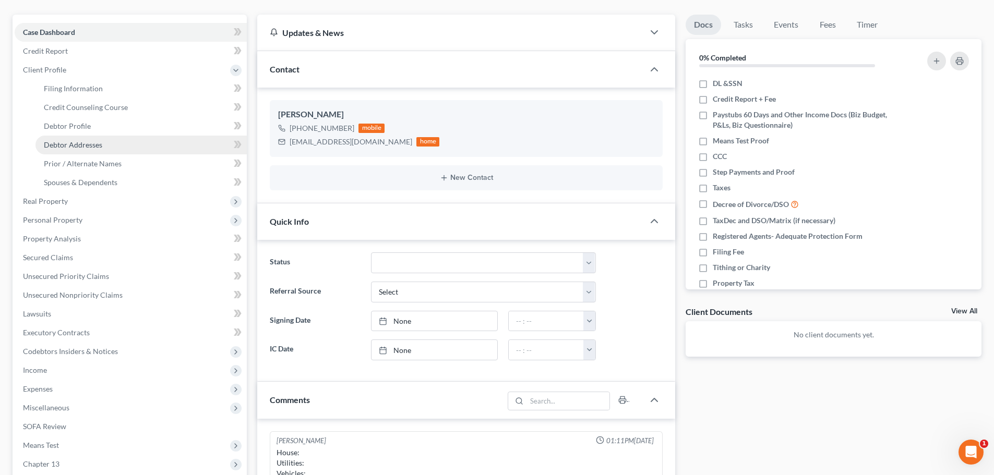
click at [162, 140] on link "Debtor Addresses" at bounding box center [140, 145] width 211 height 19
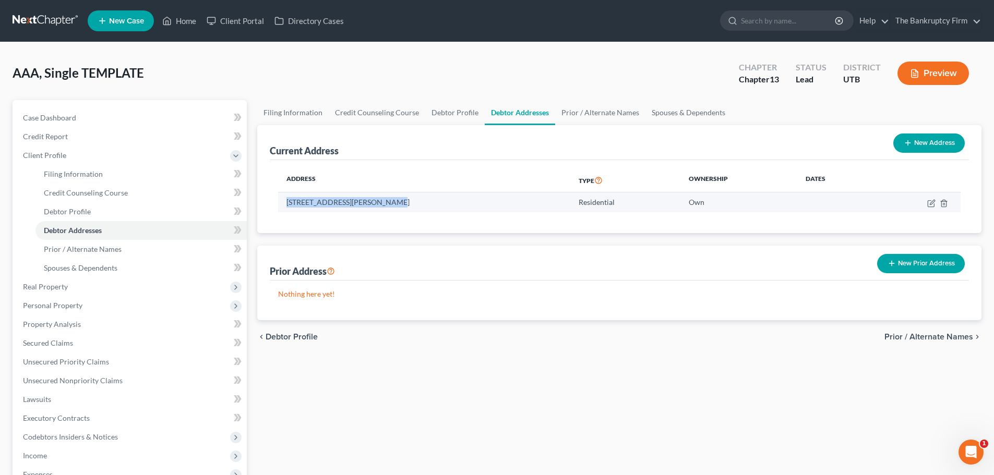
drag, startPoint x: 279, startPoint y: 200, endPoint x: 410, endPoint y: 195, distance: 131.1
click at [410, 195] on td "3447 W 5825 S, Roy, UT 84067" at bounding box center [424, 203] width 292 height 20
copy td "3447 W 5825 S, Roy, UT 84067"
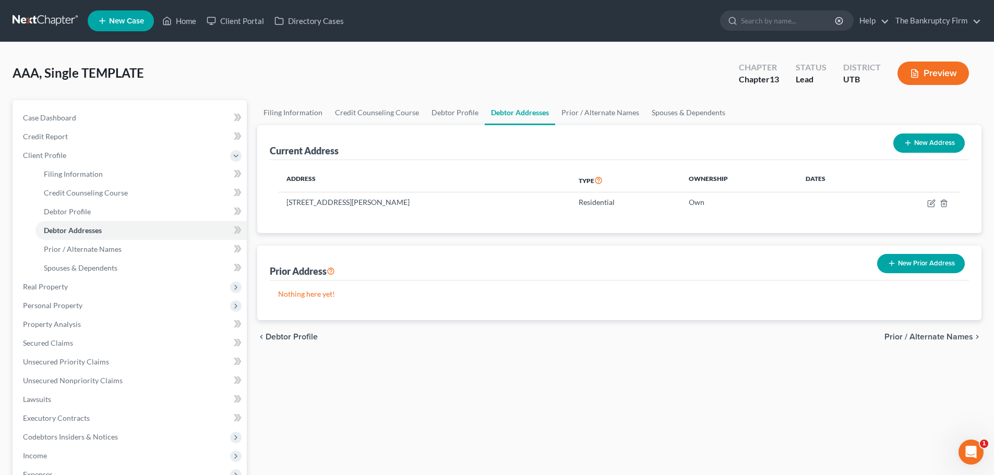
click at [399, 150] on div "Current Address New Address" at bounding box center [619, 142] width 699 height 35
click at [402, 145] on div "Current Address New Address" at bounding box center [619, 142] width 699 height 35
drag, startPoint x: 350, startPoint y: 148, endPoint x: 270, endPoint y: 155, distance: 79.6
click at [270, 155] on div "Current Address New Address" at bounding box center [619, 142] width 699 height 35
click at [304, 133] on div "Current Address New Address" at bounding box center [619, 142] width 699 height 35
